Goal: Find specific page/section: Find specific page/section

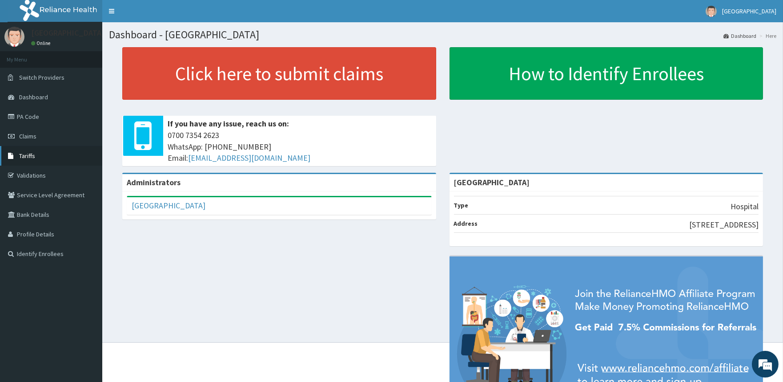
click at [34, 151] on link "Tariffs" at bounding box center [51, 156] width 102 height 20
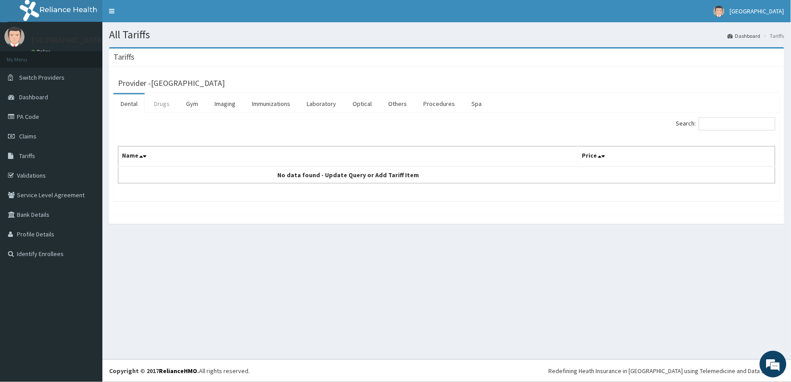
click at [165, 100] on link "Drugs" at bounding box center [162, 103] width 30 height 19
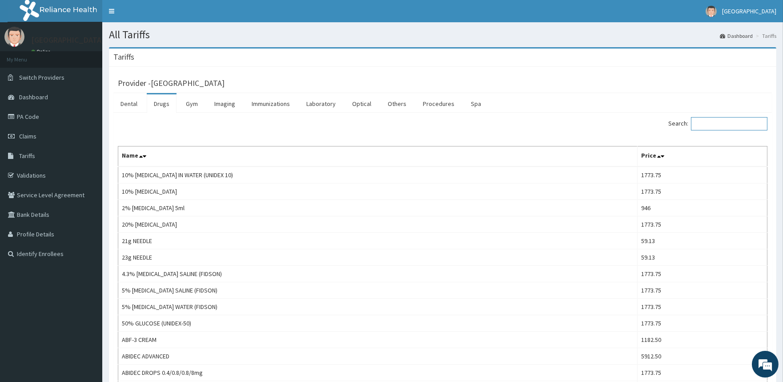
click at [727, 125] on input "Search:" at bounding box center [729, 123] width 77 height 13
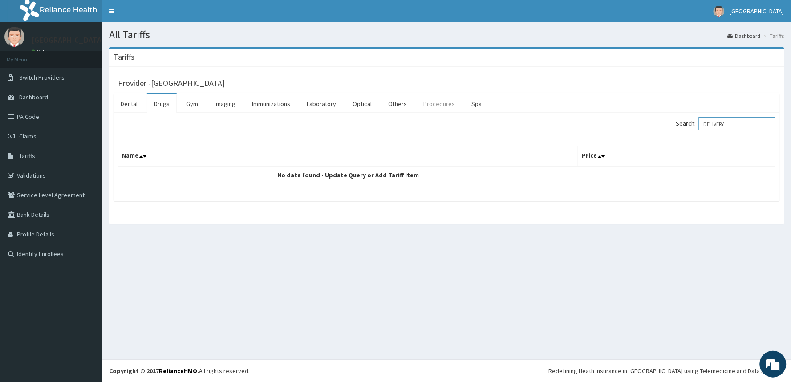
type input "DELIVERY"
click at [421, 102] on link "Procedures" at bounding box center [439, 103] width 46 height 19
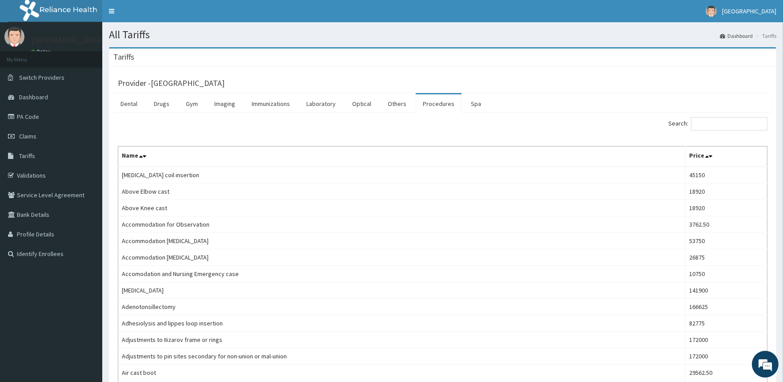
click at [728, 127] on input "Search:" at bounding box center [729, 123] width 77 height 13
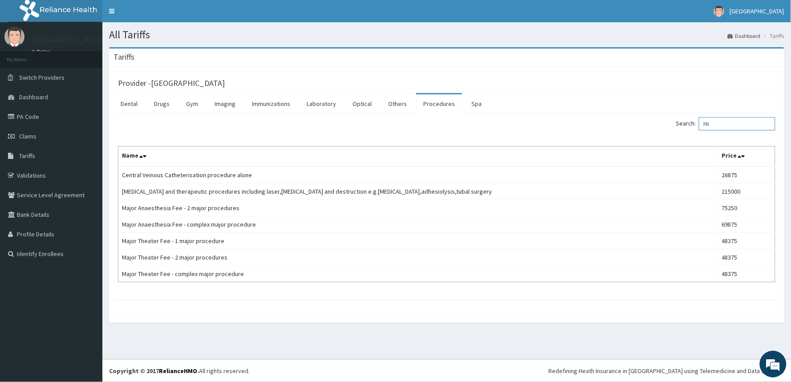
type input "P"
type input "DELIVERY"
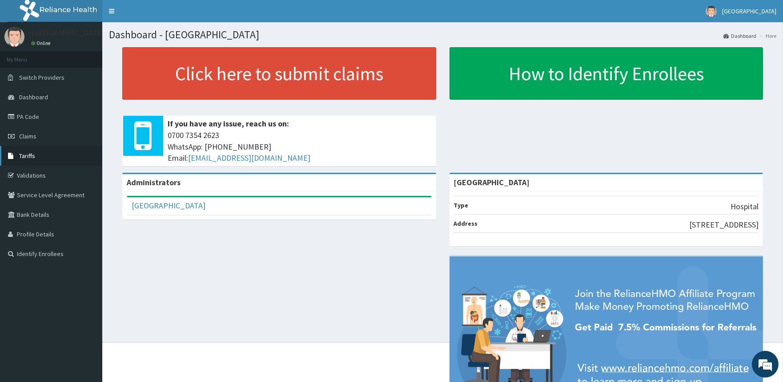
click at [26, 150] on link "Tariffs" at bounding box center [51, 156] width 102 height 20
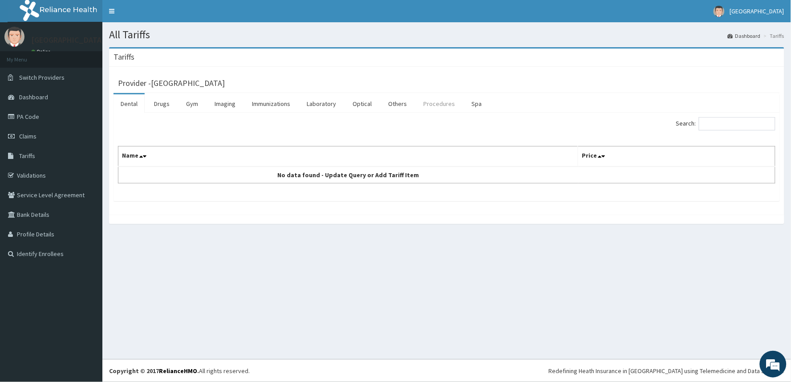
click at [430, 102] on link "Procedures" at bounding box center [439, 103] width 46 height 19
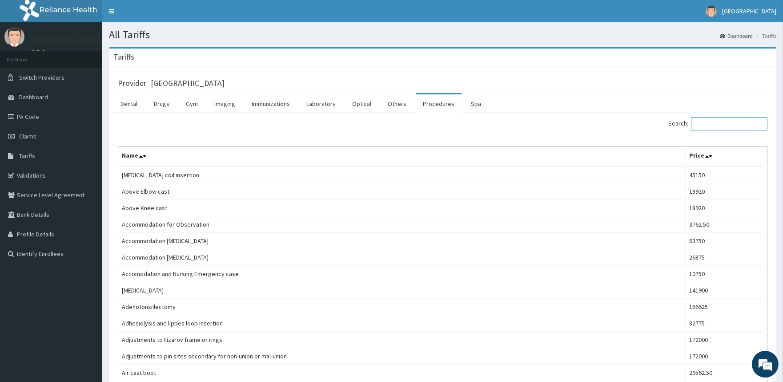
click at [751, 126] on input "Search:" at bounding box center [729, 123] width 77 height 13
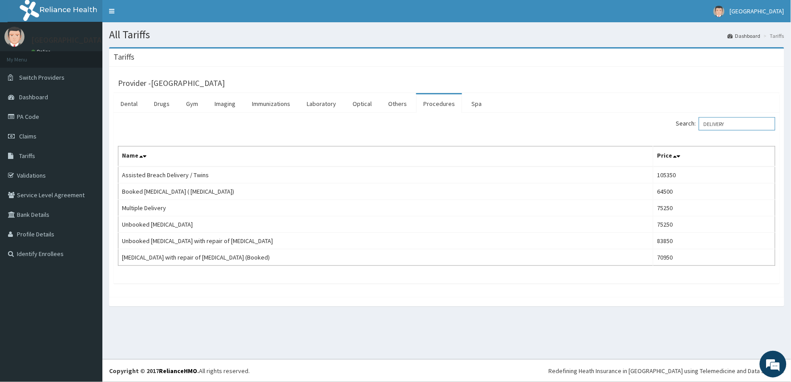
drag, startPoint x: 738, startPoint y: 122, endPoint x: 615, endPoint y: 137, distance: 124.1
click at [615, 137] on div "Search: DELIVERY Name Price Assisted Breach Delivery / Twins 105350 Booked vagi…" at bounding box center [446, 191] width 657 height 149
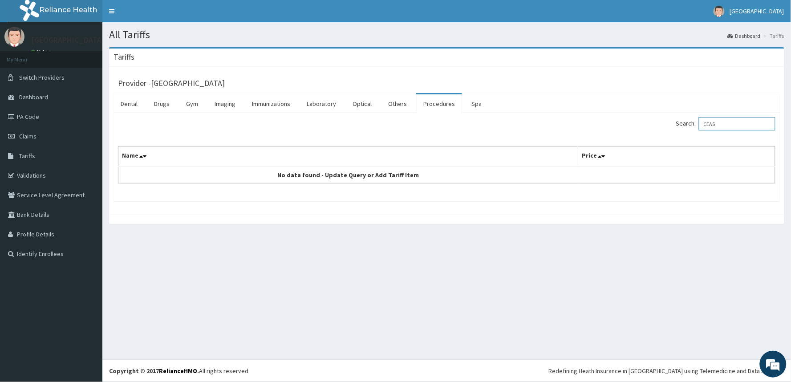
click at [732, 122] on input "CEAS" at bounding box center [736, 123] width 77 height 13
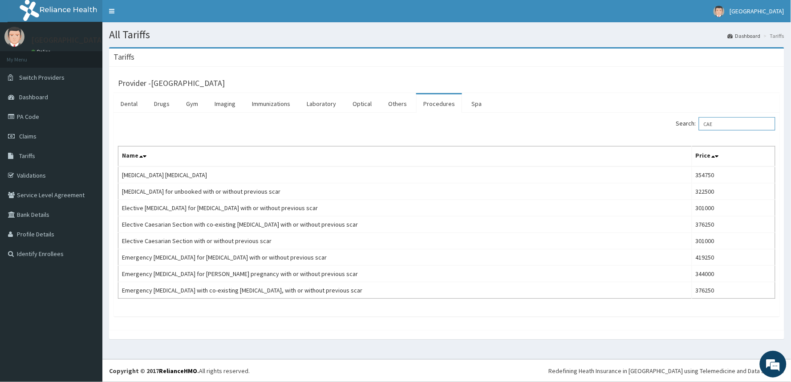
type input "CAE"
click at [772, 18] on link "[GEOGRAPHIC_DATA]" at bounding box center [748, 11] width 84 height 22
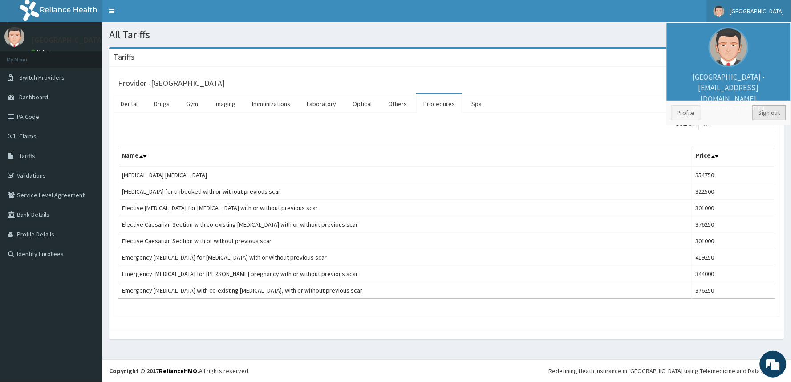
click at [759, 109] on link "Sign out" at bounding box center [768, 112] width 33 height 15
